Goal: Information Seeking & Learning: Find specific fact

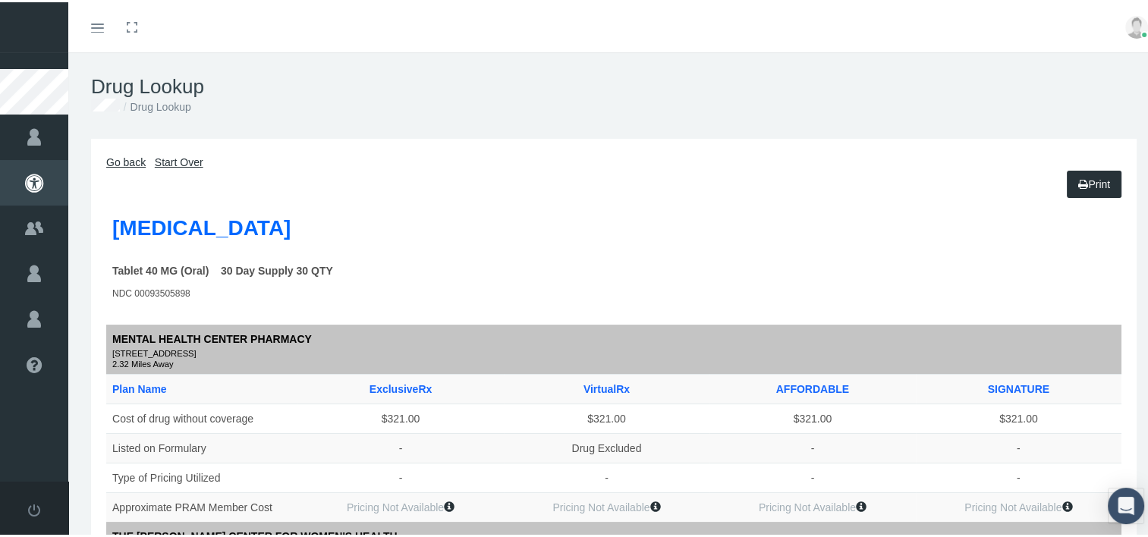
click at [26, 130] on icon at bounding box center [34, 135] width 68 height 46
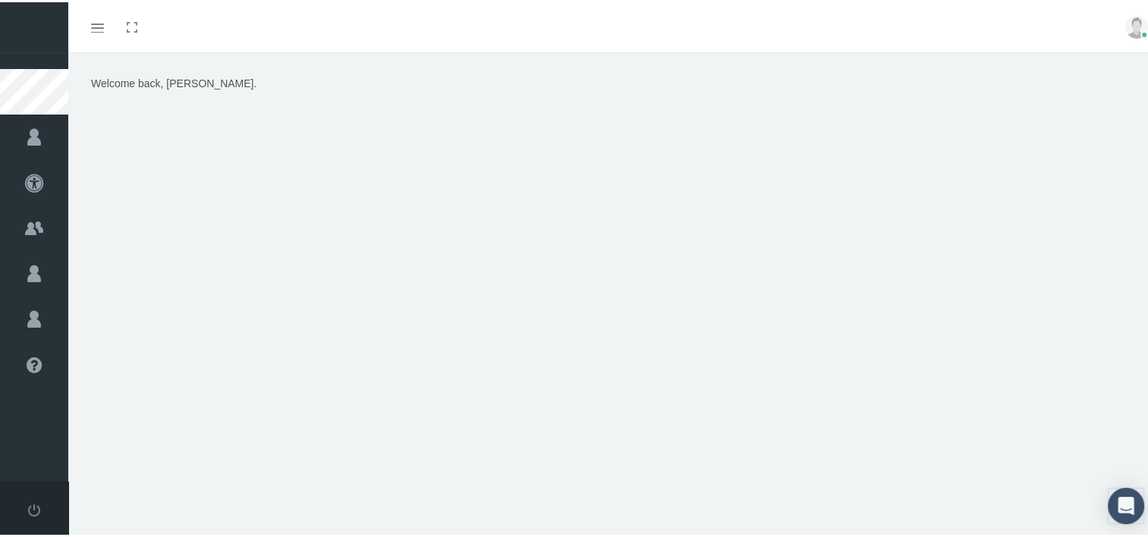
click at [5, 171] on icon at bounding box center [34, 181] width 68 height 46
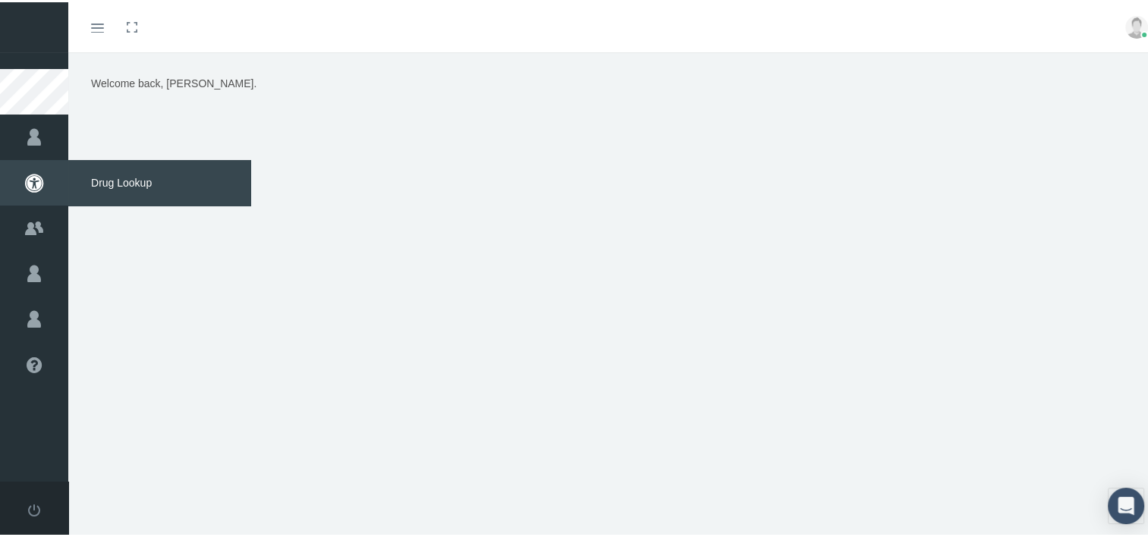
click at [33, 141] on icon at bounding box center [34, 135] width 68 height 46
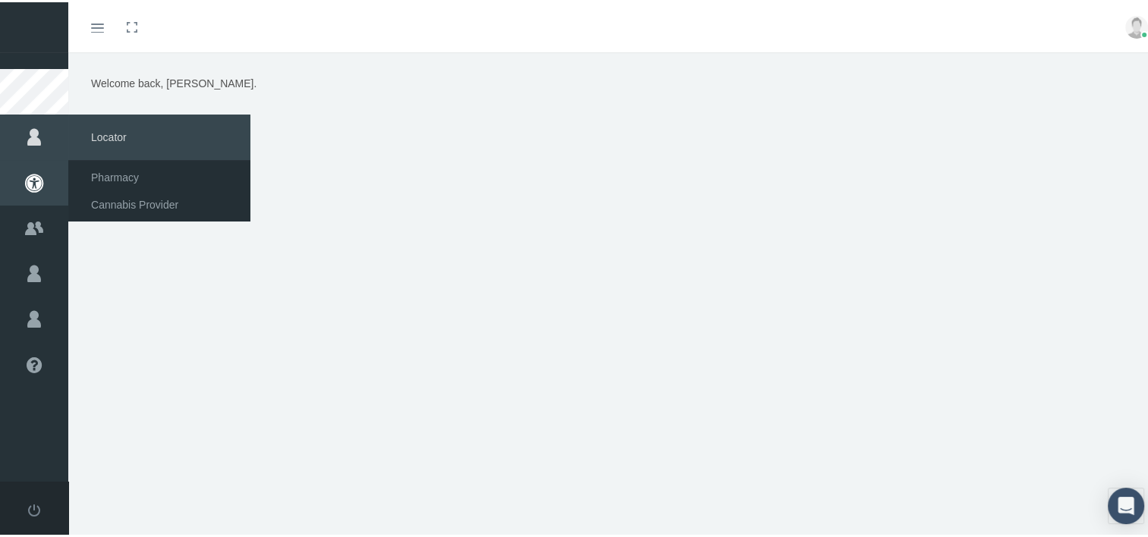
click at [166, 327] on div "Welcome back, tony." at bounding box center [614, 262] width 1068 height 379
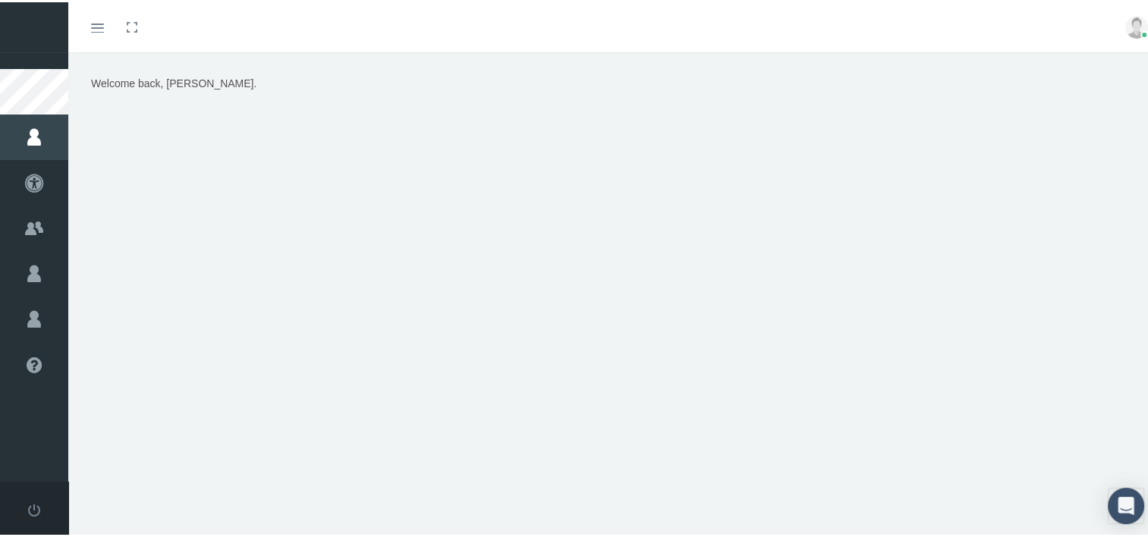
scroll to position [33, 0]
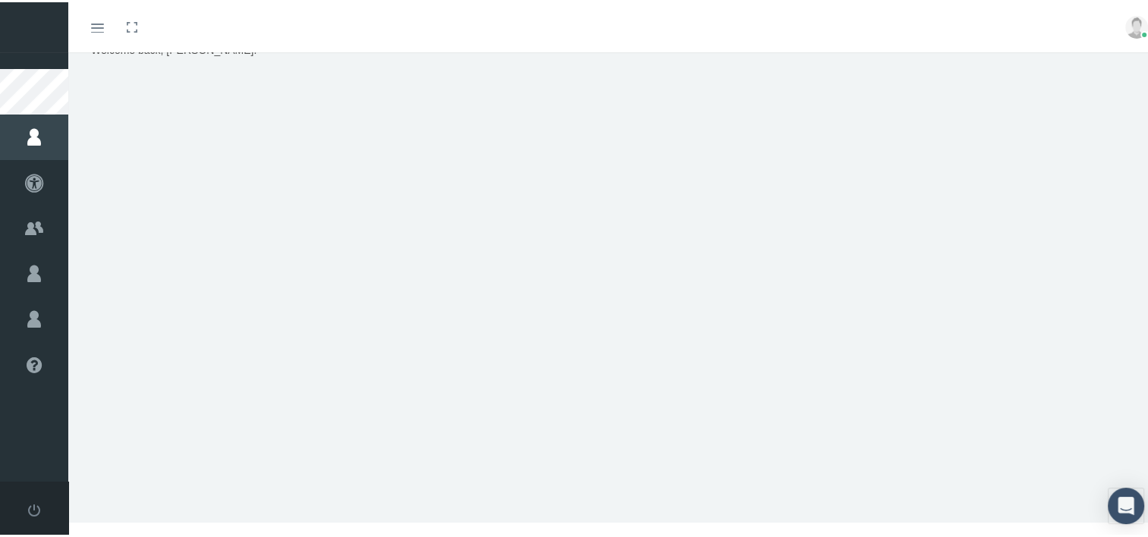
click at [29, 183] on icon at bounding box center [34, 181] width 68 height 46
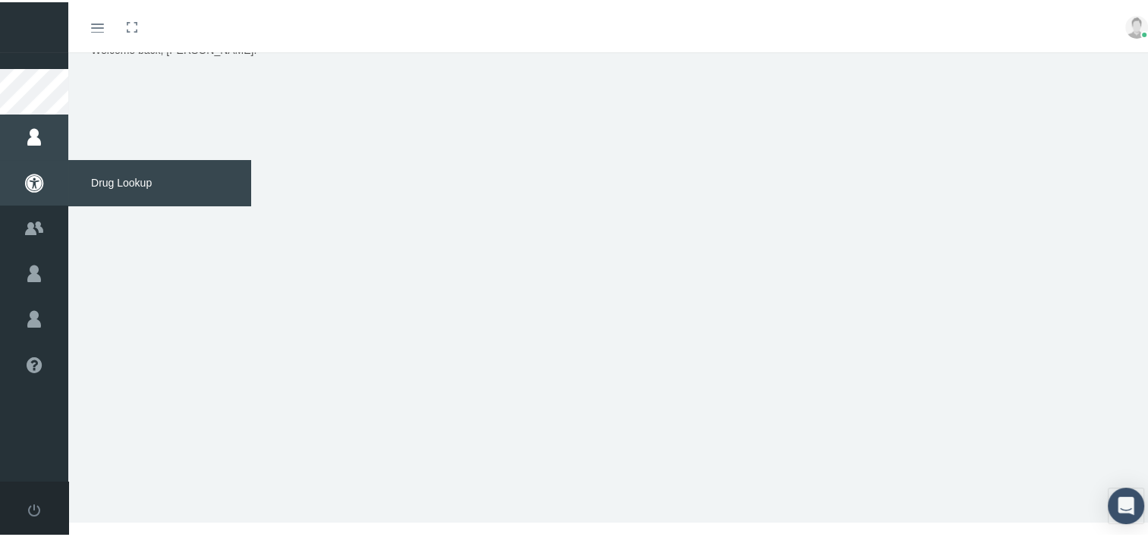
click at [33, 231] on icon at bounding box center [34, 226] width 68 height 46
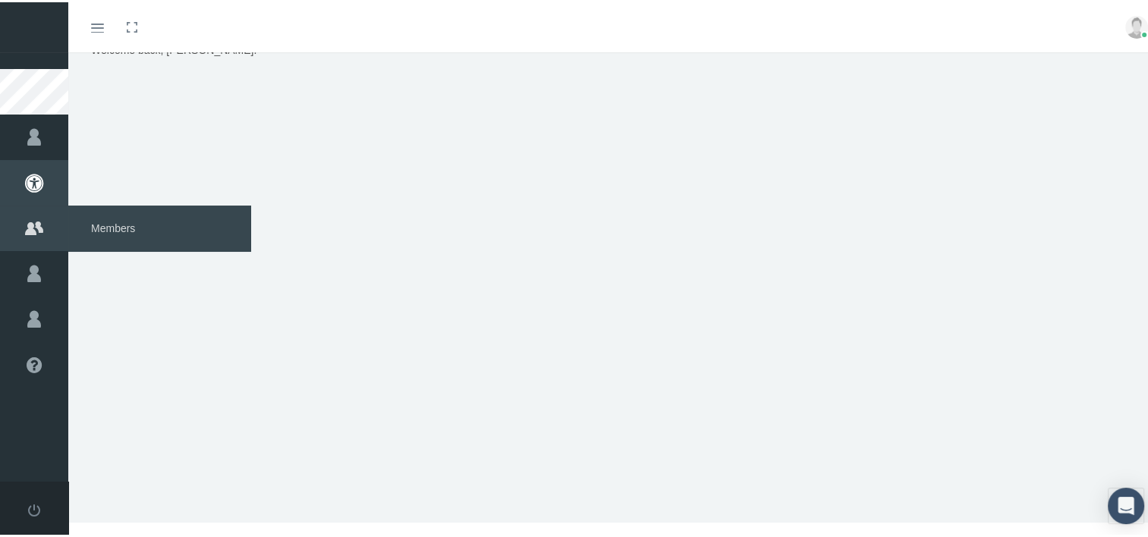
click at [37, 274] on icon at bounding box center [34, 272] width 68 height 46
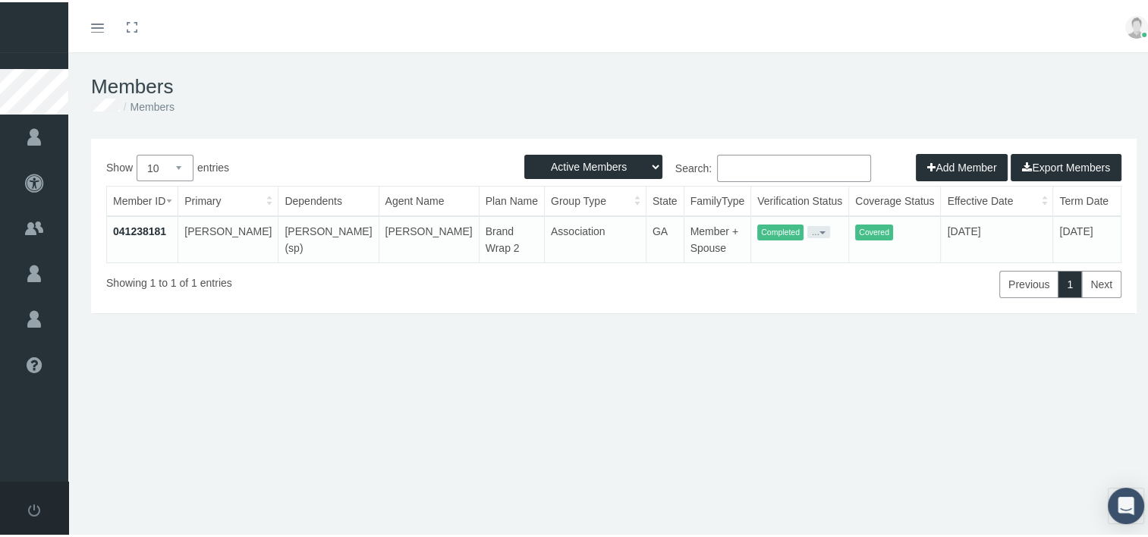
click at [17, 131] on icon at bounding box center [34, 135] width 68 height 46
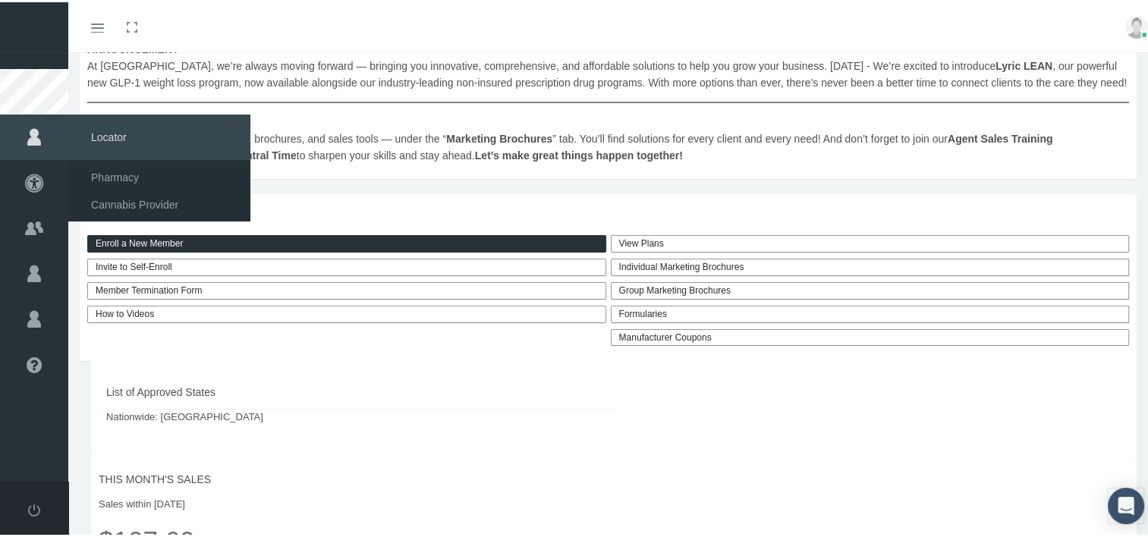
scroll to position [296, 0]
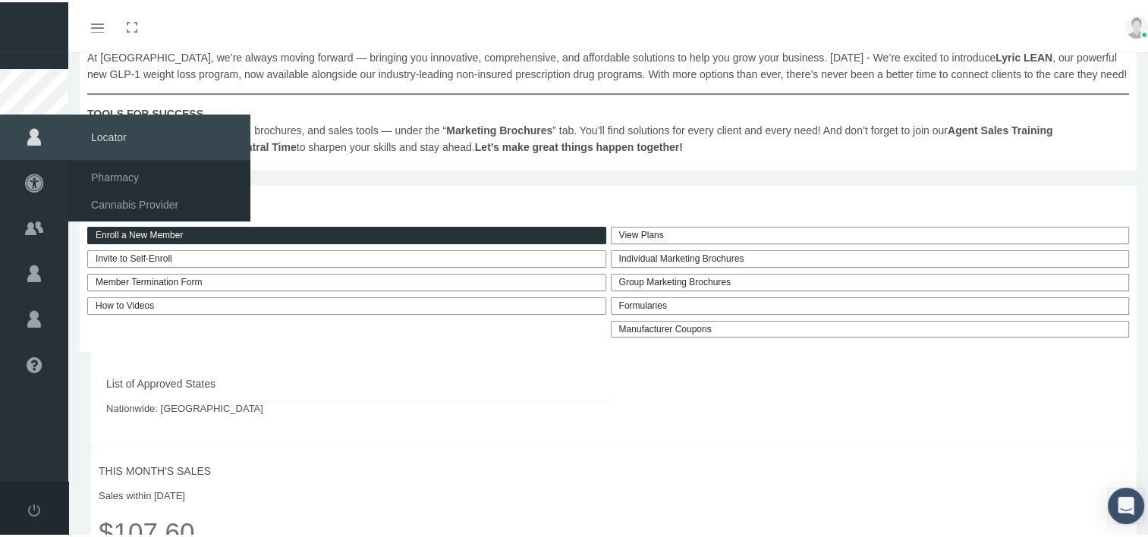
click at [632, 236] on link "View Plans" at bounding box center [870, 233] width 519 height 17
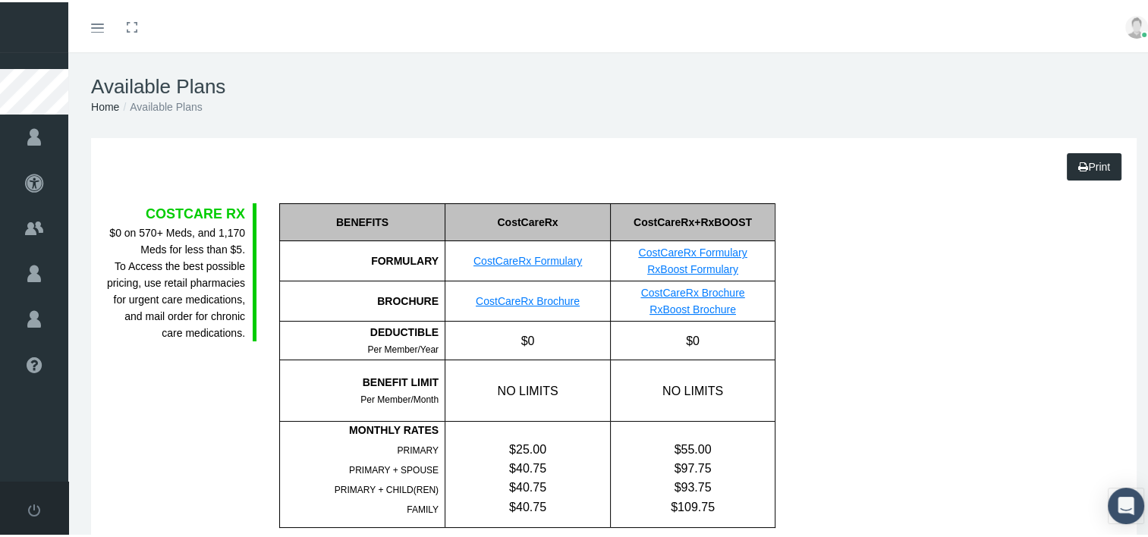
click at [28, 178] on icon at bounding box center [34, 181] width 68 height 46
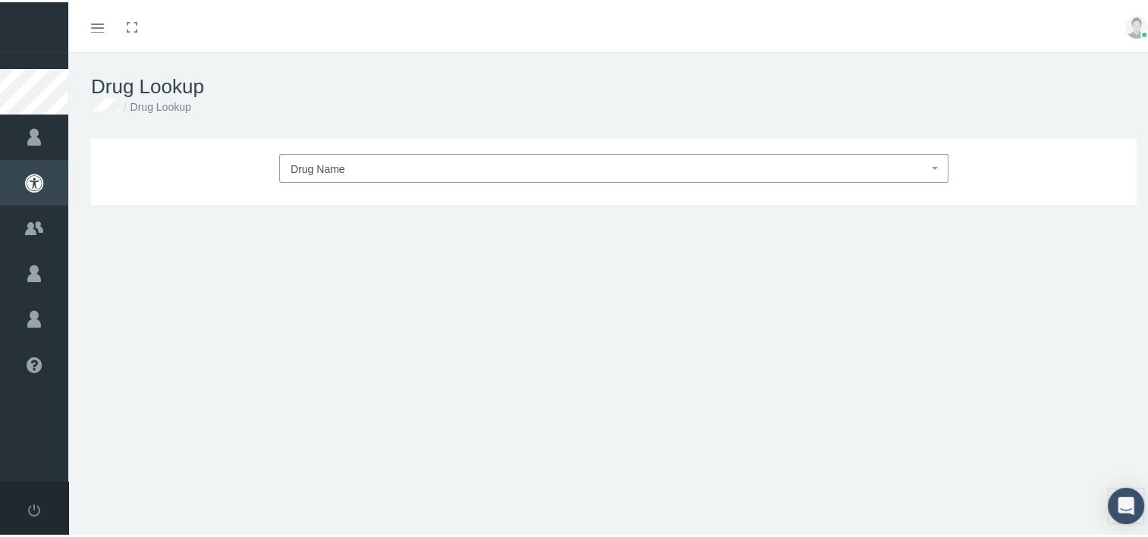
click at [297, 170] on span "Drug Name" at bounding box center [318, 167] width 55 height 12
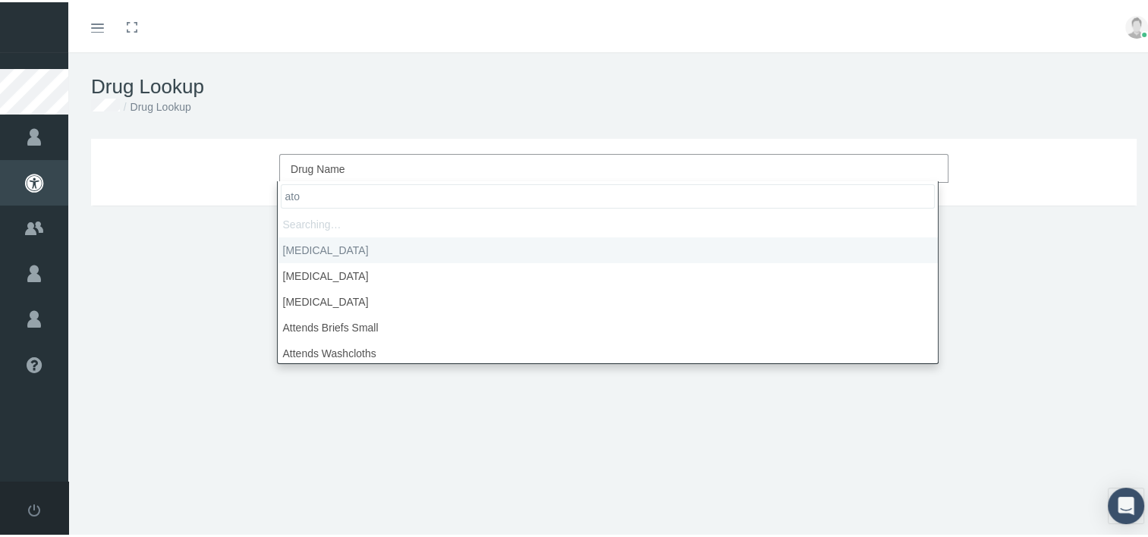
type input "ator"
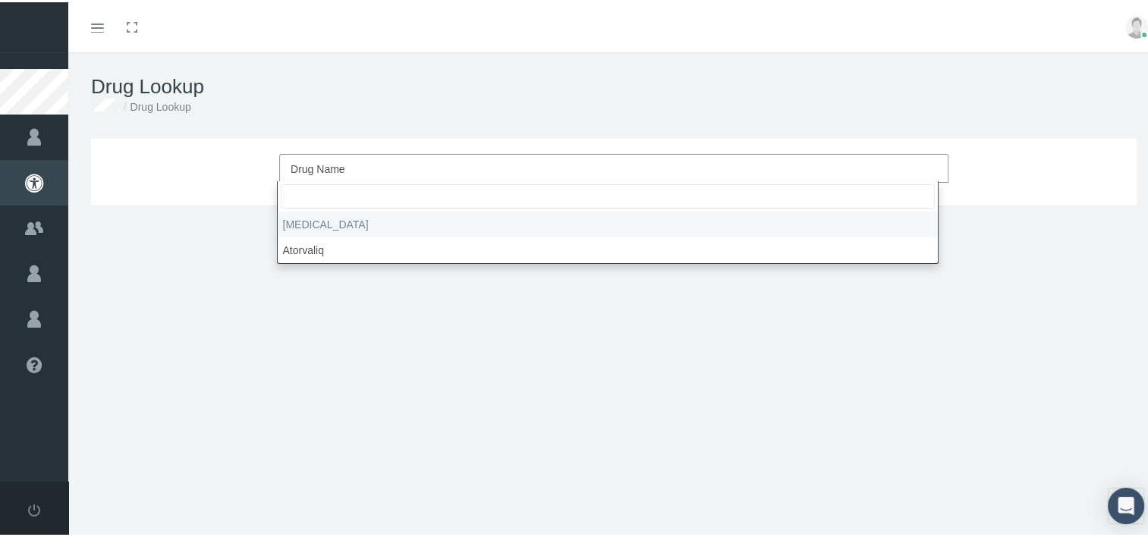
select select "[MEDICAL_DATA]"
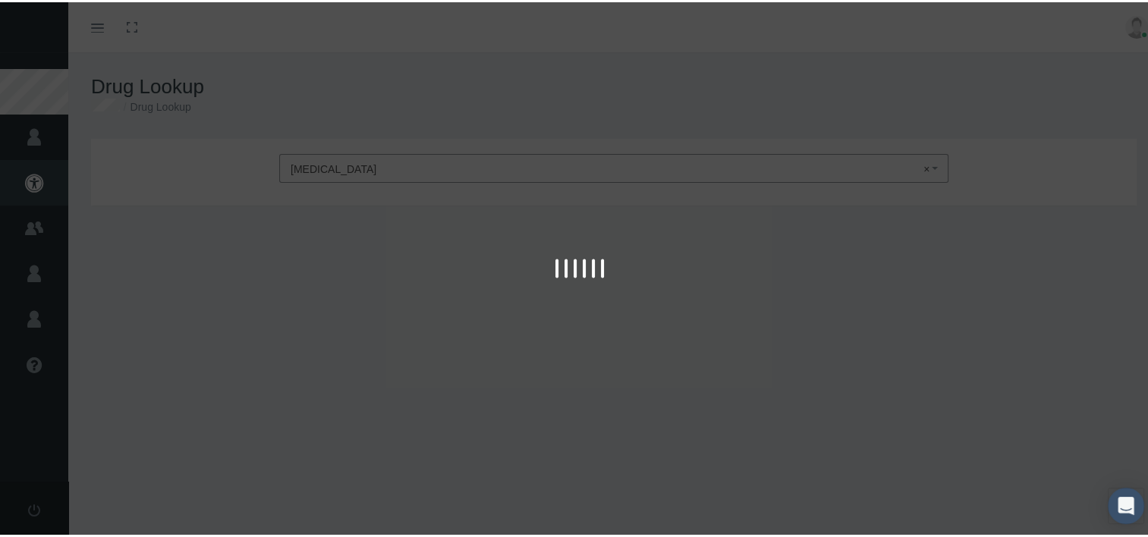
type input "30"
select select "Tablet"
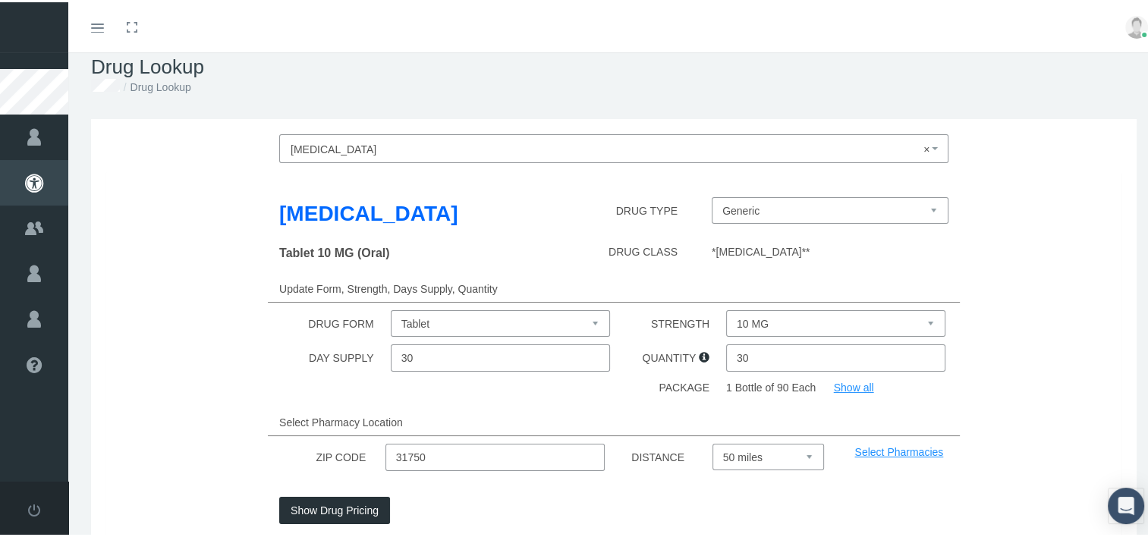
scroll to position [120, 0]
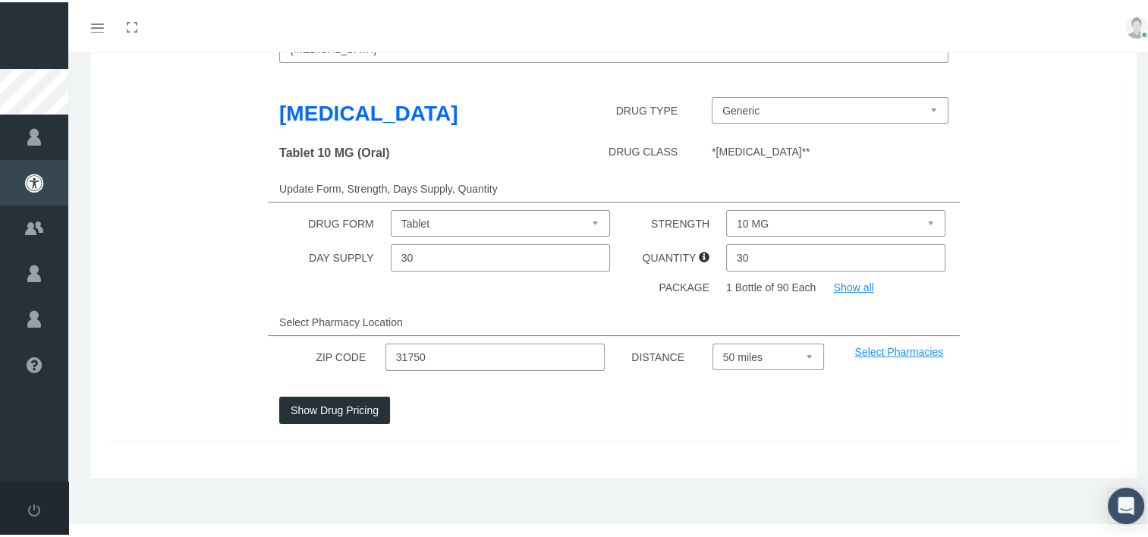
click at [920, 222] on select "10 MG 20 MG 40 MG 80 MG" at bounding box center [835, 221] width 219 height 27
select select "40 MG"
click at [726, 208] on select "10 MG 20 MG 40 MG 80 MG" at bounding box center [835, 221] width 219 height 27
click at [438, 350] on input "31750" at bounding box center [494, 354] width 219 height 27
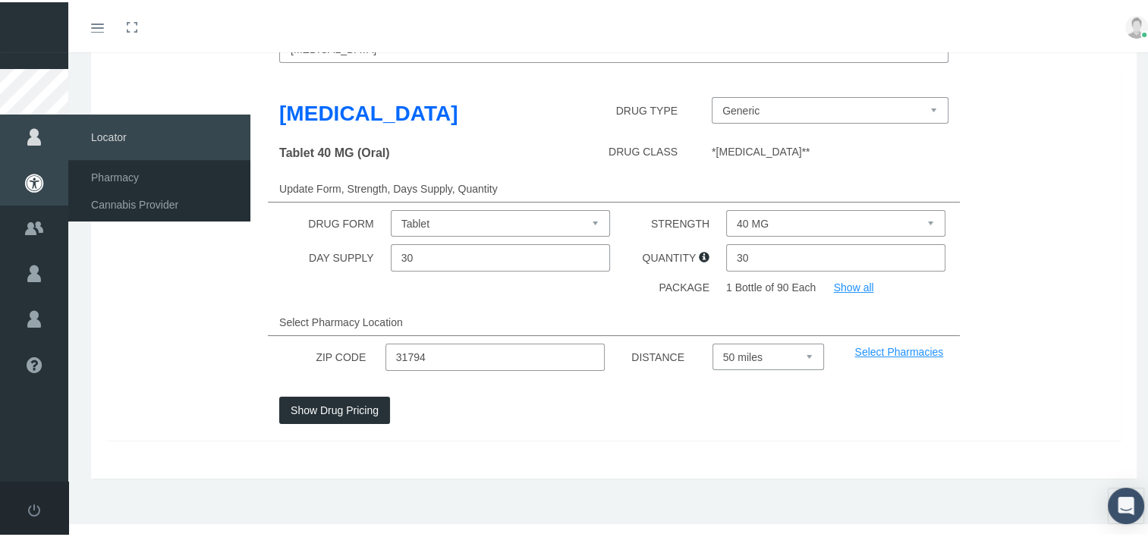
type input "31794"
click at [323, 401] on button "Show Drug Pricing" at bounding box center [334, 407] width 111 height 27
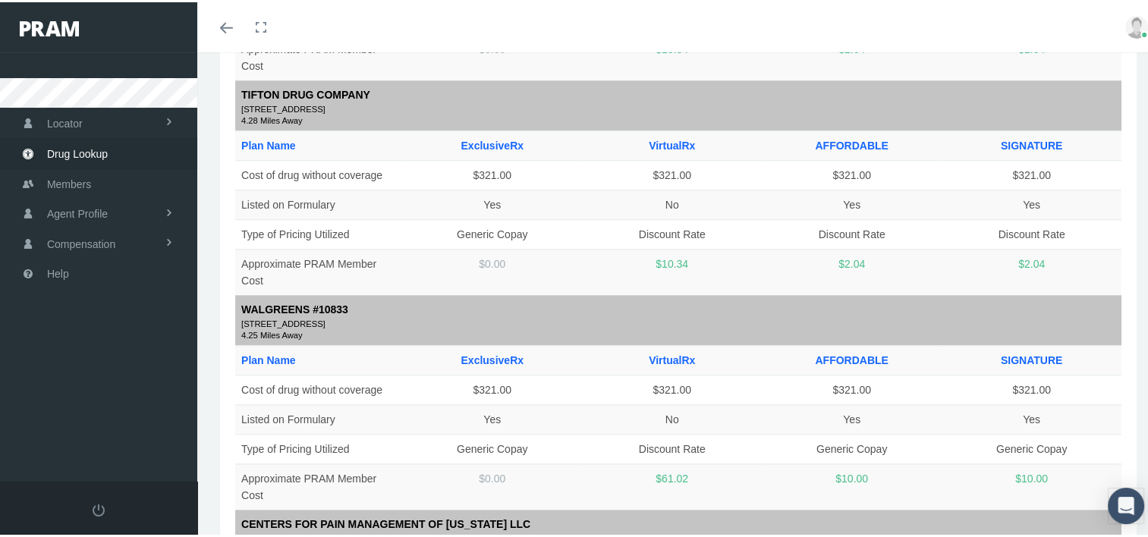
scroll to position [1531, 0]
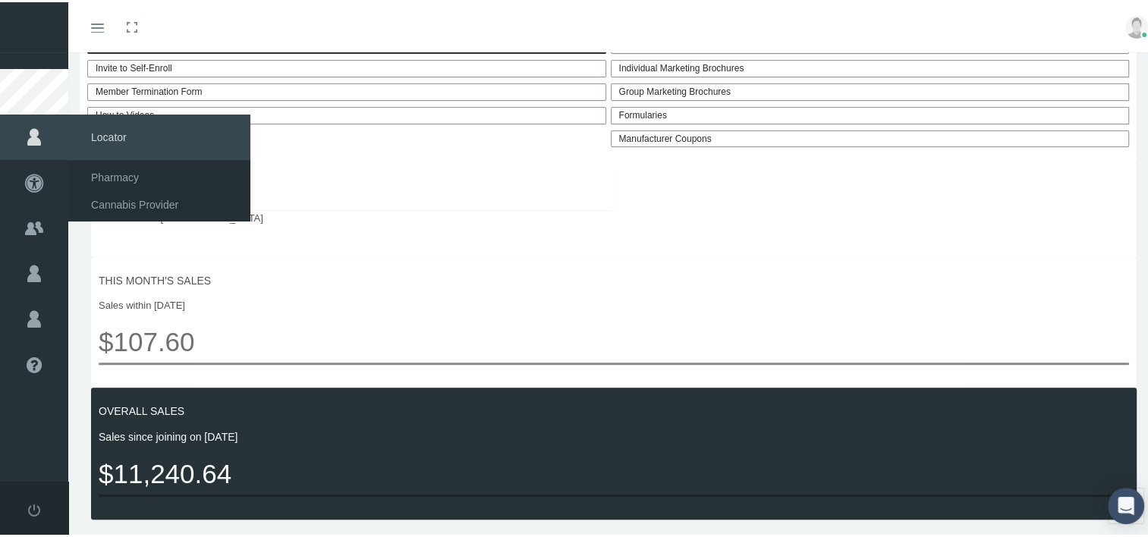
click at [344, 205] on div "List of Approved States Nationwide: GA" at bounding box center [356, 187] width 515 height 39
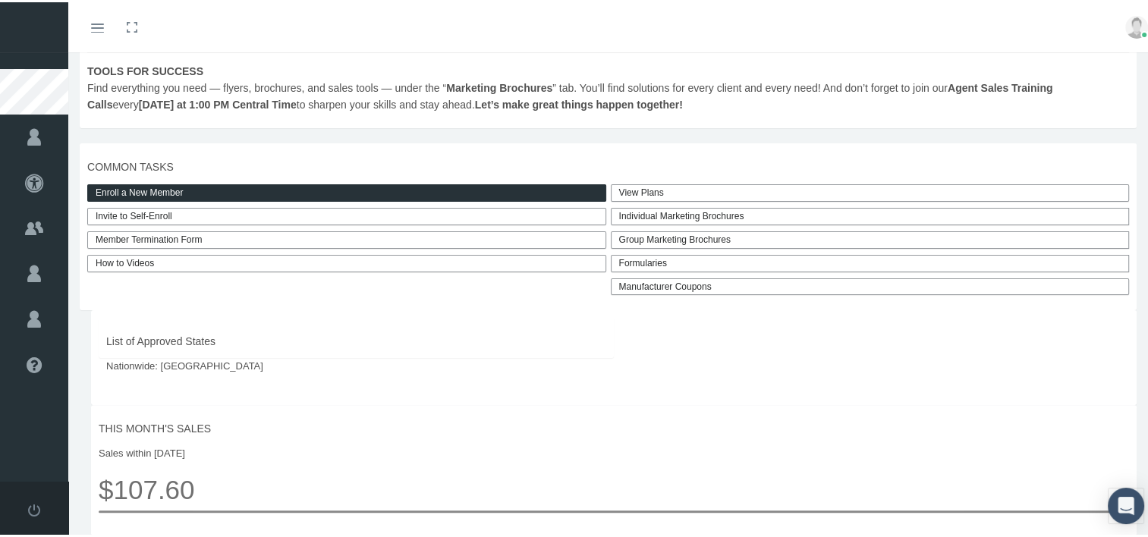
scroll to position [332, 0]
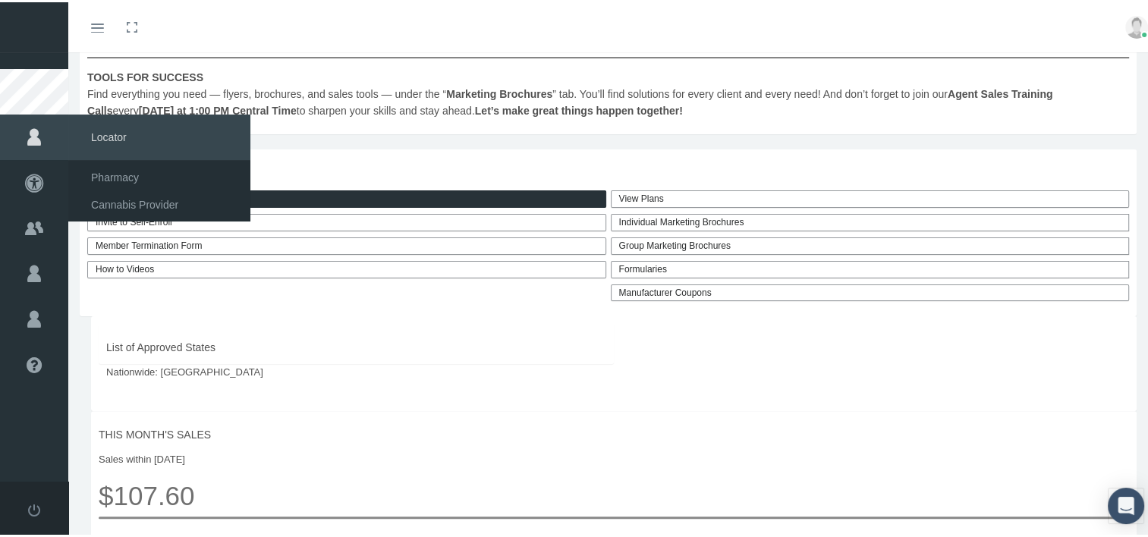
click at [624, 197] on link "View Plans" at bounding box center [870, 196] width 519 height 17
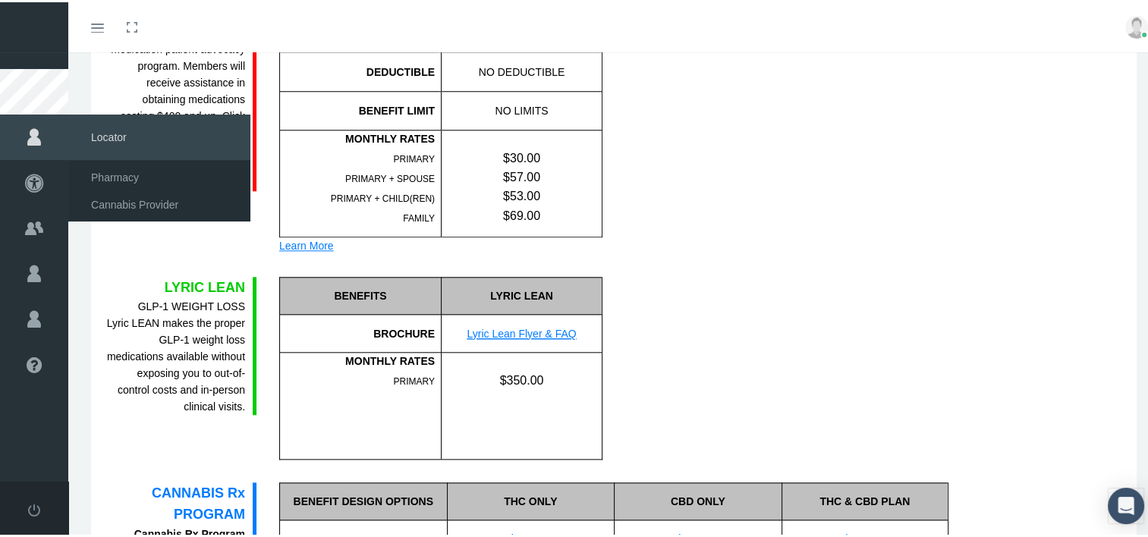
scroll to position [1488, 0]
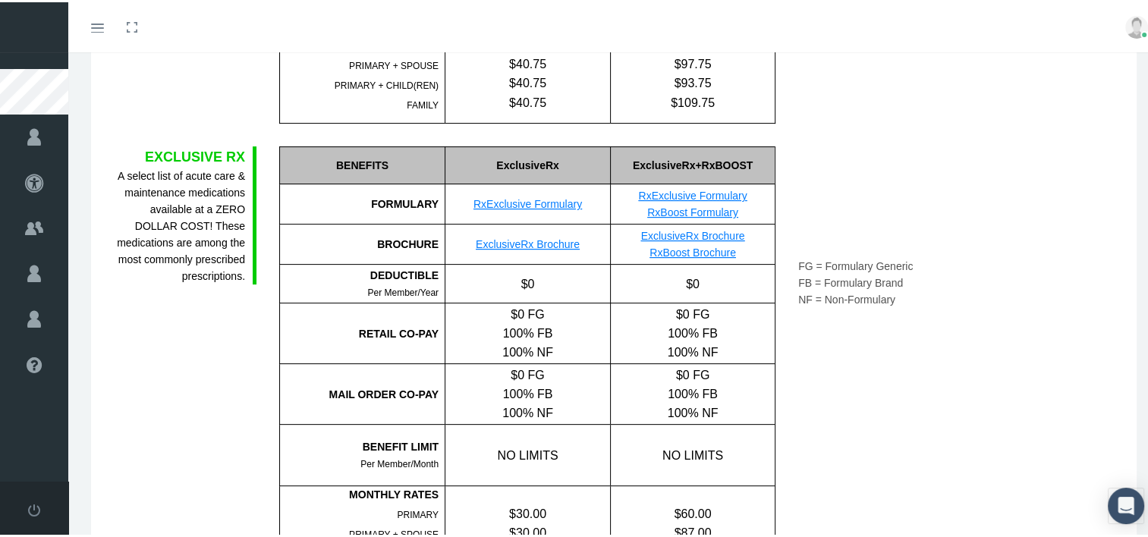
scroll to position [407, 0]
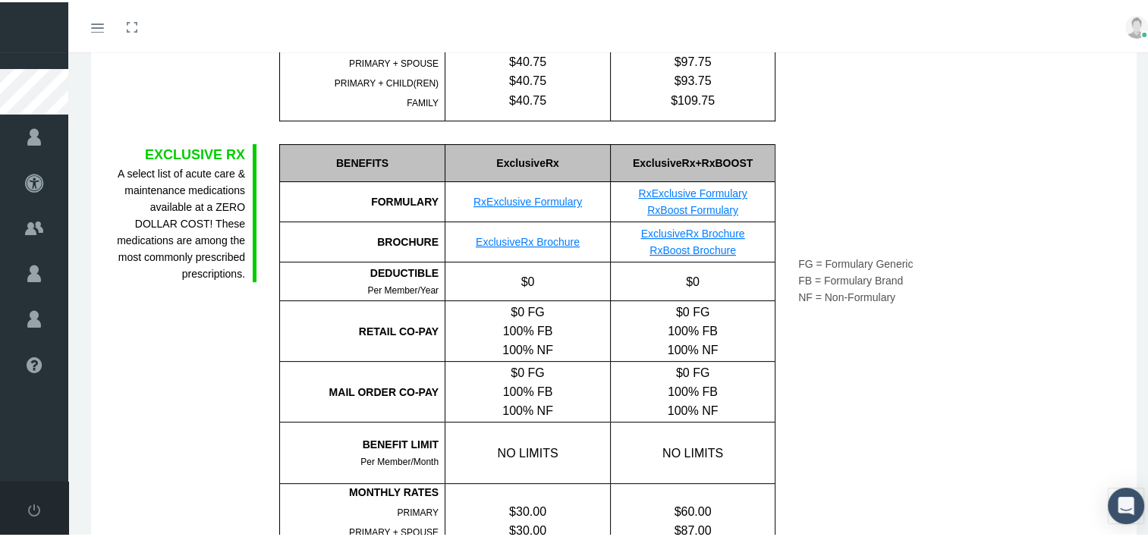
click at [669, 251] on link "RxBoost Brochure" at bounding box center [692, 248] width 86 height 12
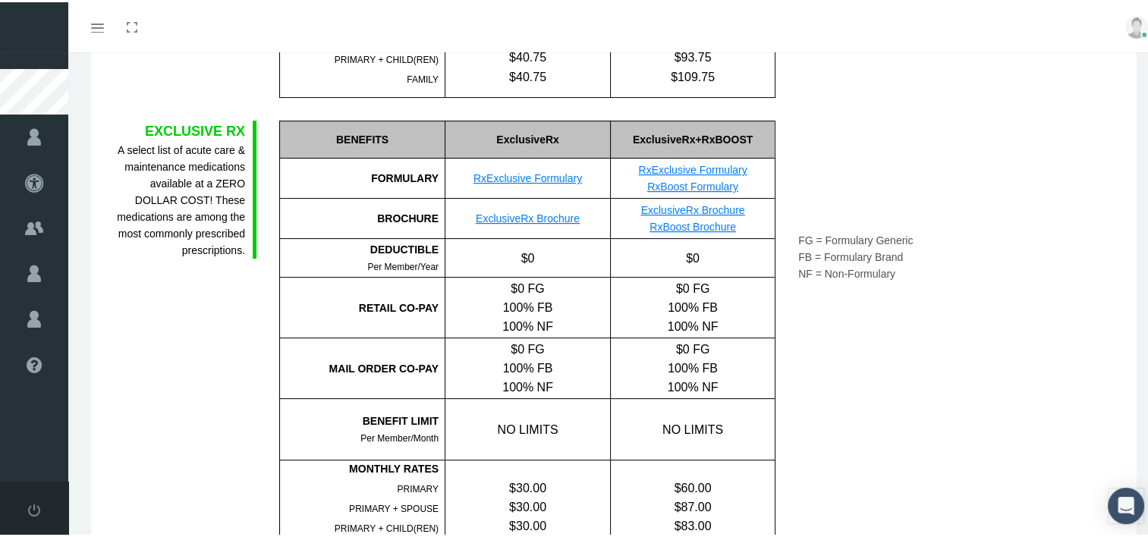
scroll to position [428, 0]
